Goal: Task Accomplishment & Management: Use online tool/utility

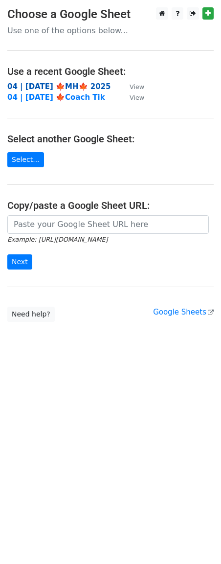
click at [66, 83] on strong "04 | OCT 6 🍁MH🍁 2025" at bounding box center [59, 86] width 104 height 9
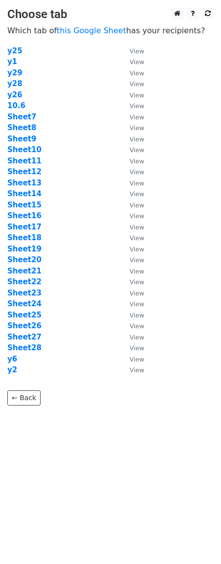
click at [60, 116] on td "Sheet7" at bounding box center [63, 117] width 113 height 11
click at [26, 159] on strong "Sheet11" at bounding box center [24, 161] width 34 height 9
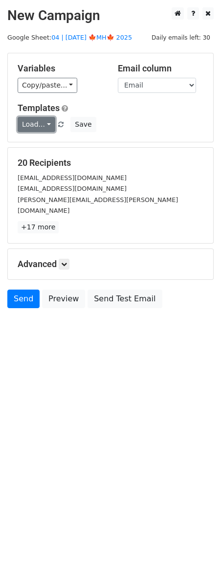
click at [36, 126] on link "Load..." at bounding box center [37, 124] width 38 height 15
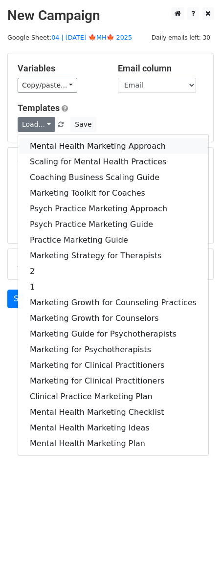
click at [53, 153] on link "Mental Health Marketing Approach" at bounding box center [113, 146] width 190 height 16
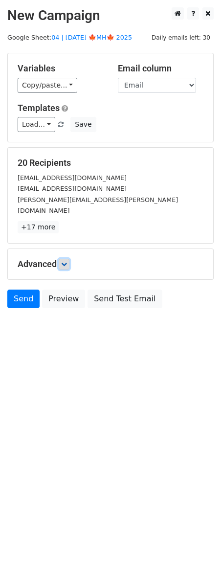
click at [67, 261] on icon at bounding box center [64, 264] width 6 height 6
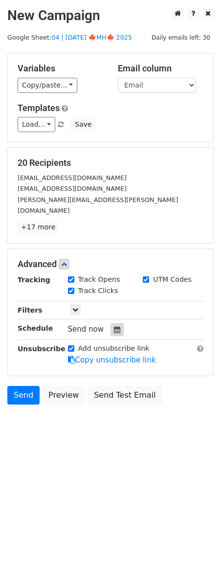
click at [114, 326] on icon at bounding box center [117, 329] width 6 height 7
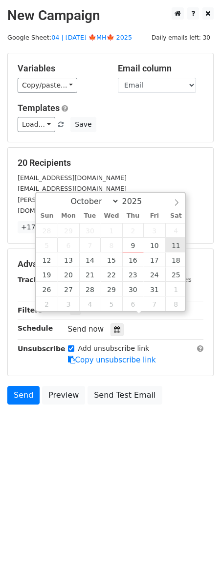
type input "2025-10-11 12:00"
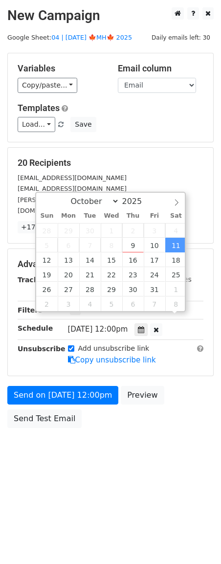
scroll to position [0, 0]
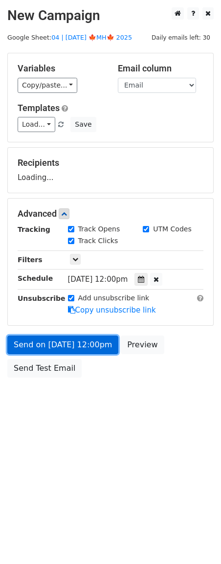
click at [103, 343] on link "Send on Oct 11 at 12:00pm" at bounding box center [62, 345] width 111 height 19
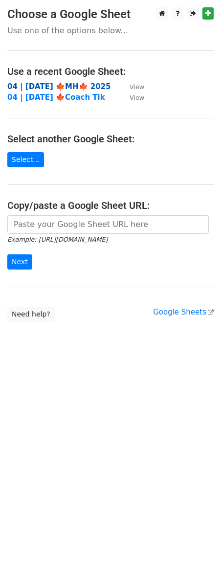
click at [74, 85] on strong "04 | OCT 6 🍁MH🍁 2025" at bounding box center [59, 86] width 104 height 9
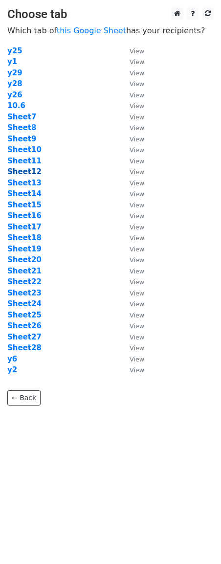
click at [14, 173] on strong "Sheet12" at bounding box center [24, 171] width 34 height 9
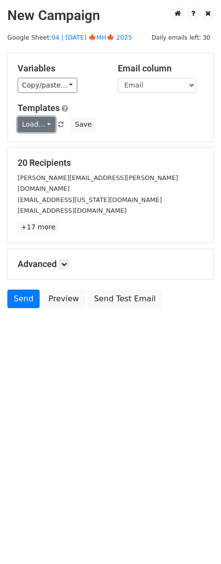
click at [37, 130] on link "Load..." at bounding box center [37, 124] width 38 height 15
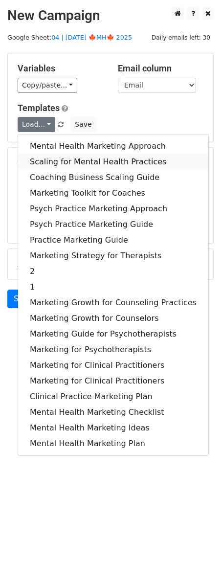
click at [50, 159] on link "Scaling for Mental Health Practices" at bounding box center [113, 162] width 190 height 16
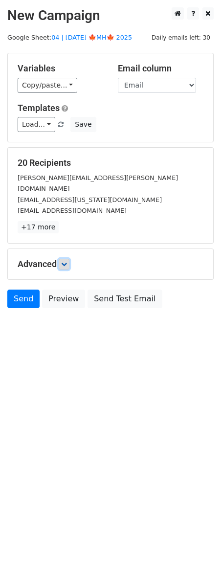
click at [66, 261] on icon at bounding box center [64, 264] width 6 height 6
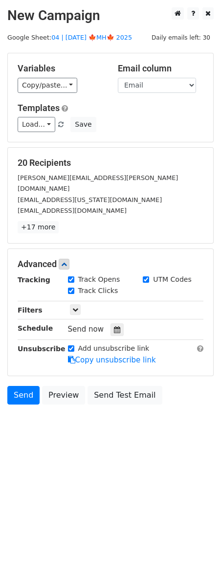
click at [115, 309] on div "Tracking Track Opens UTM Codes Track Clicks Filters Only include spreadsheet ro…" at bounding box center [111, 319] width 186 height 91
click at [114, 326] on icon at bounding box center [117, 329] width 6 height 7
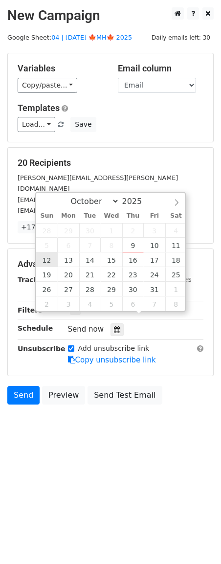
type input "2025-10-12 12:00"
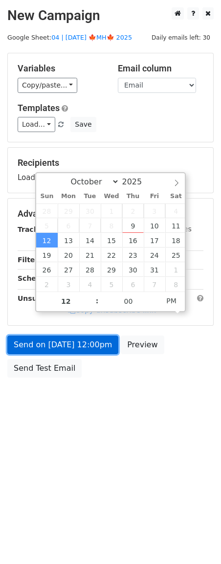
click at [49, 337] on link "Send on Oct 12 at 12:00pm" at bounding box center [62, 345] width 111 height 19
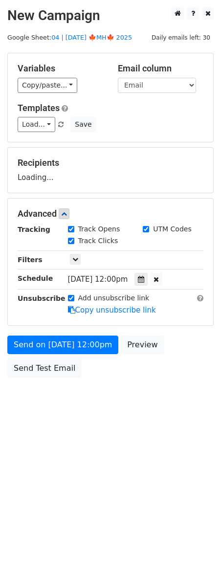
click at [45, 355] on form "Variables Copy/paste... {{Name}} {{Email}} Email column Name Email Templates Lo…" at bounding box center [110, 218] width 206 height 330
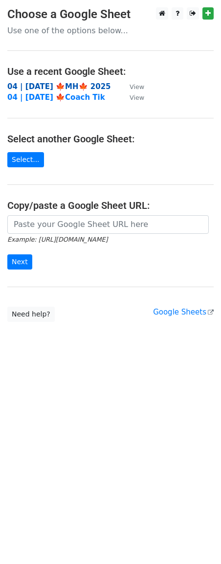
click at [86, 87] on strong "04 | [DATE] 🍁MH🍁 2025" at bounding box center [59, 86] width 104 height 9
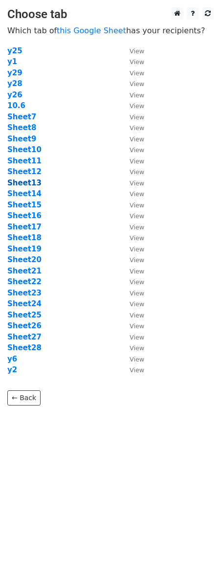
click at [22, 185] on strong "Sheet13" at bounding box center [24, 183] width 34 height 9
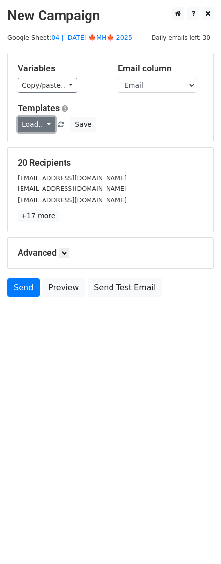
click at [32, 126] on link "Load..." at bounding box center [37, 124] width 38 height 15
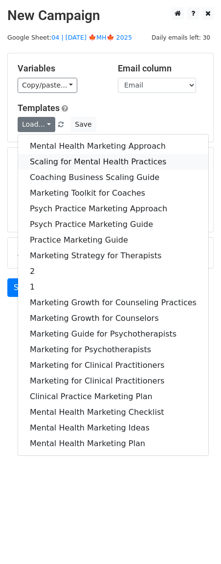
click at [70, 154] on link "Scaling for Mental Health Practices" at bounding box center [113, 162] width 190 height 16
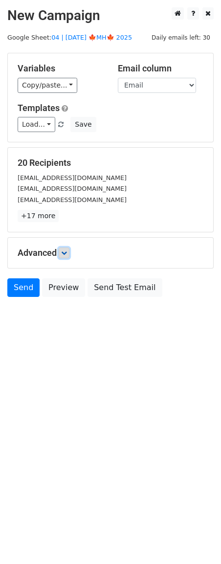
click at [67, 252] on icon at bounding box center [64, 253] width 6 height 6
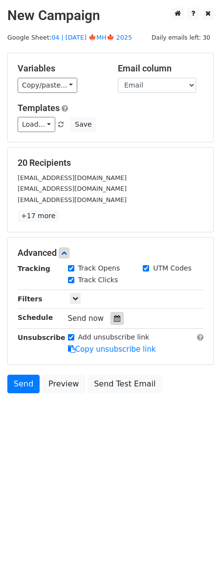
click at [114, 320] on icon at bounding box center [117, 318] width 6 height 7
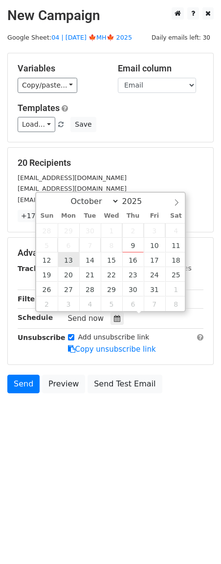
type input "[DATE] 12:00"
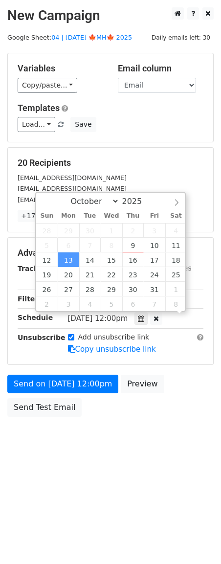
scroll to position [0, 0]
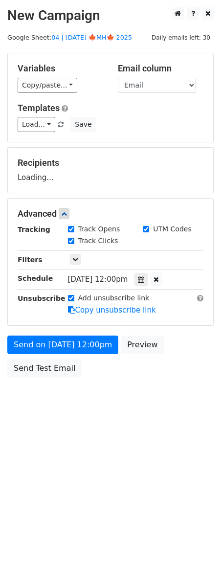
click at [51, 330] on form "Variables Copy/paste... {{Name}} {{Email}} Email column Name Email Templates Lo…" at bounding box center [110, 218] width 206 height 330
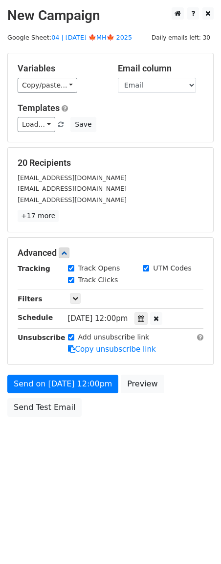
click at [47, 351] on div "Unsubscribe" at bounding box center [35, 343] width 50 height 23
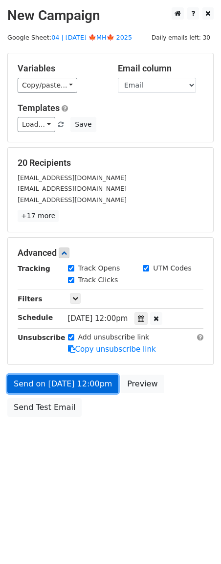
click at [44, 391] on link "Send on Oct 13 at 12:00pm" at bounding box center [62, 384] width 111 height 19
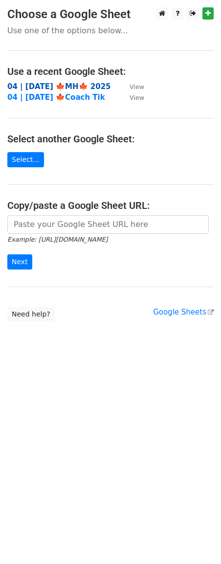
click at [73, 90] on strong "04 | [DATE] 🍁MH🍁 2025" at bounding box center [59, 86] width 104 height 9
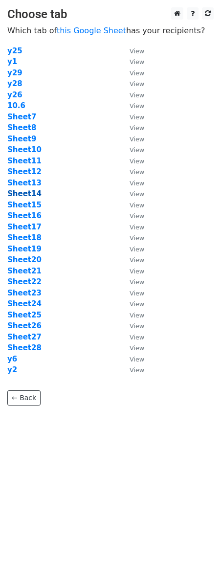
click at [27, 196] on strong "Sheet14" at bounding box center [24, 193] width 34 height 9
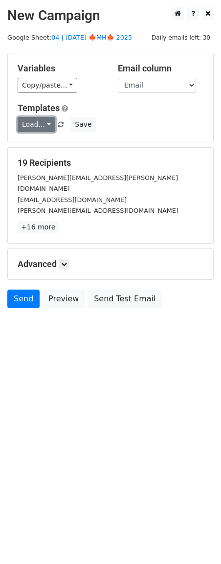
click at [44, 122] on link "Load..." at bounding box center [37, 124] width 38 height 15
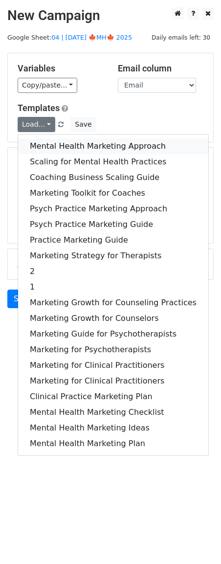
click at [72, 148] on link "Mental Health Marketing Approach" at bounding box center [113, 146] width 190 height 16
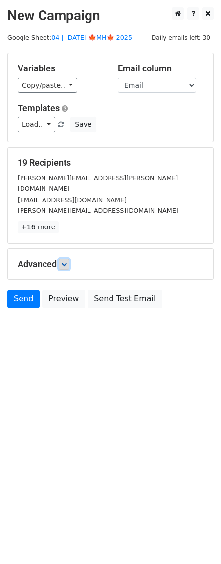
click at [67, 261] on icon at bounding box center [64, 264] width 6 height 6
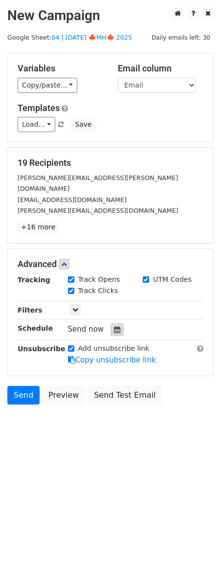
click at [116, 323] on div at bounding box center [117, 329] width 13 height 13
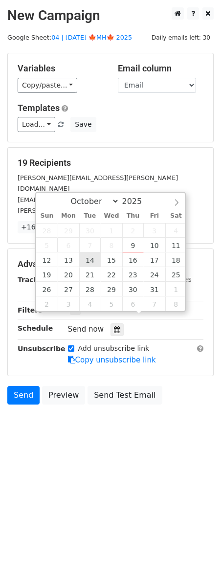
type input "2025-10-14 12:00"
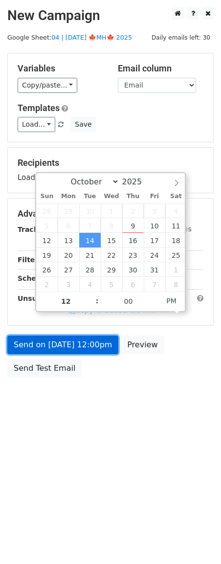
click at [50, 342] on link "Send on Oct 14 at 12:00pm" at bounding box center [62, 345] width 111 height 19
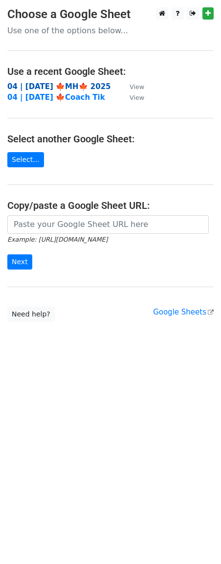
click at [72, 82] on strong "04 | [DATE] 🍁MH🍁 2025" at bounding box center [59, 86] width 104 height 9
